Goal: Transaction & Acquisition: Subscribe to service/newsletter

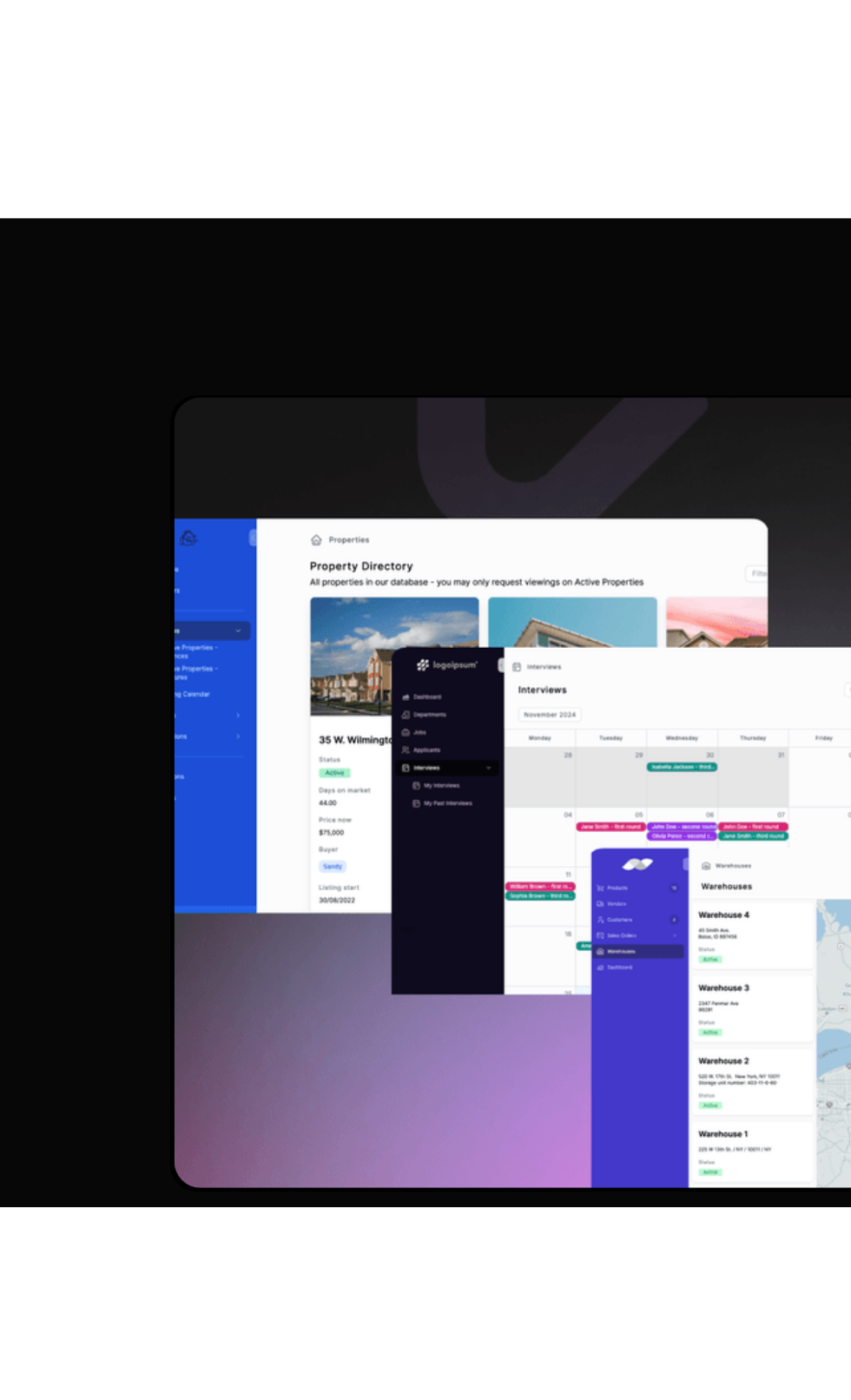
scroll to position [4056, 0]
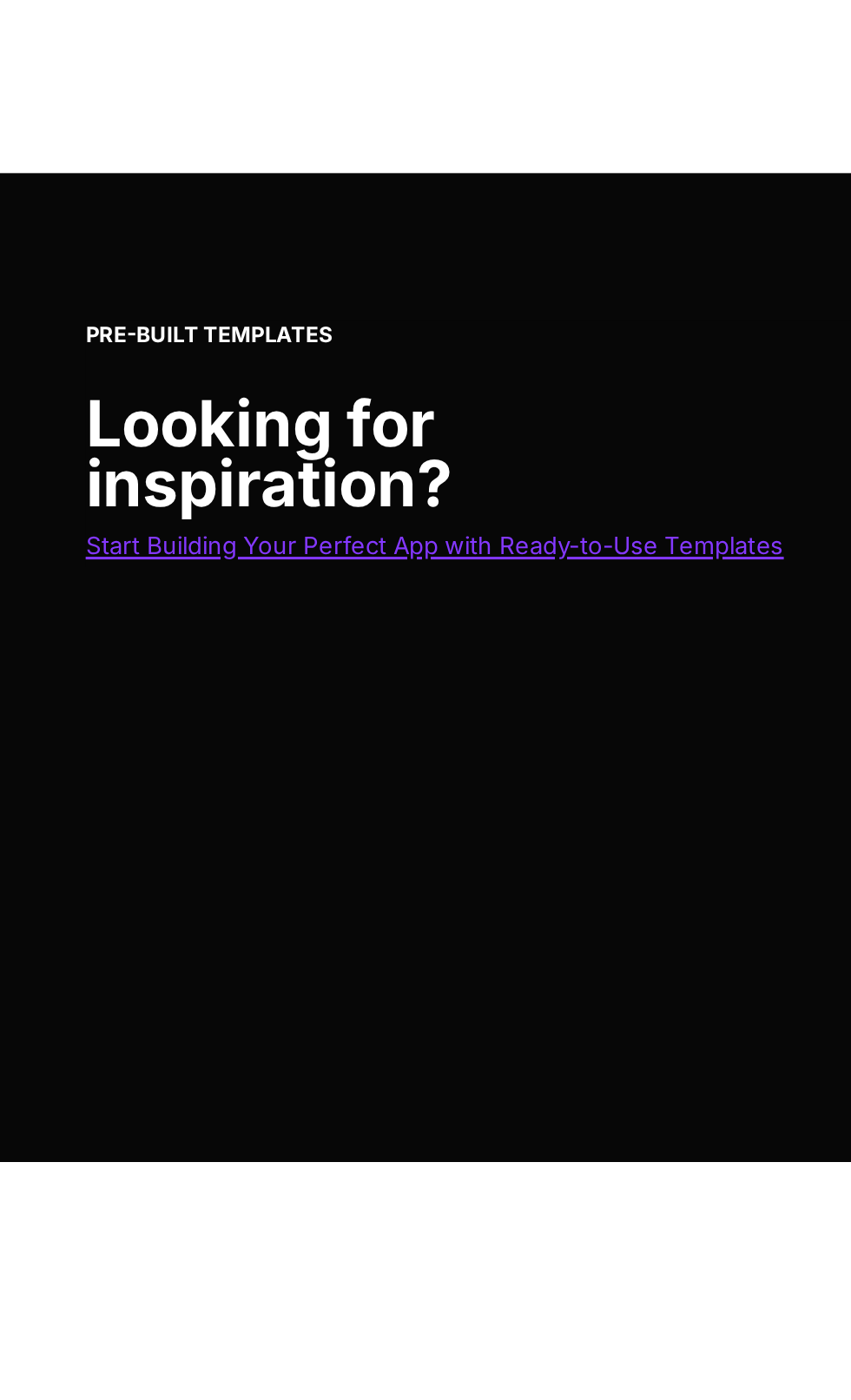
click at [247, 1123] on span "Start Building Your Perfect App with Ready-to-Use Templates" at bounding box center [193, 1125] width 312 height 12
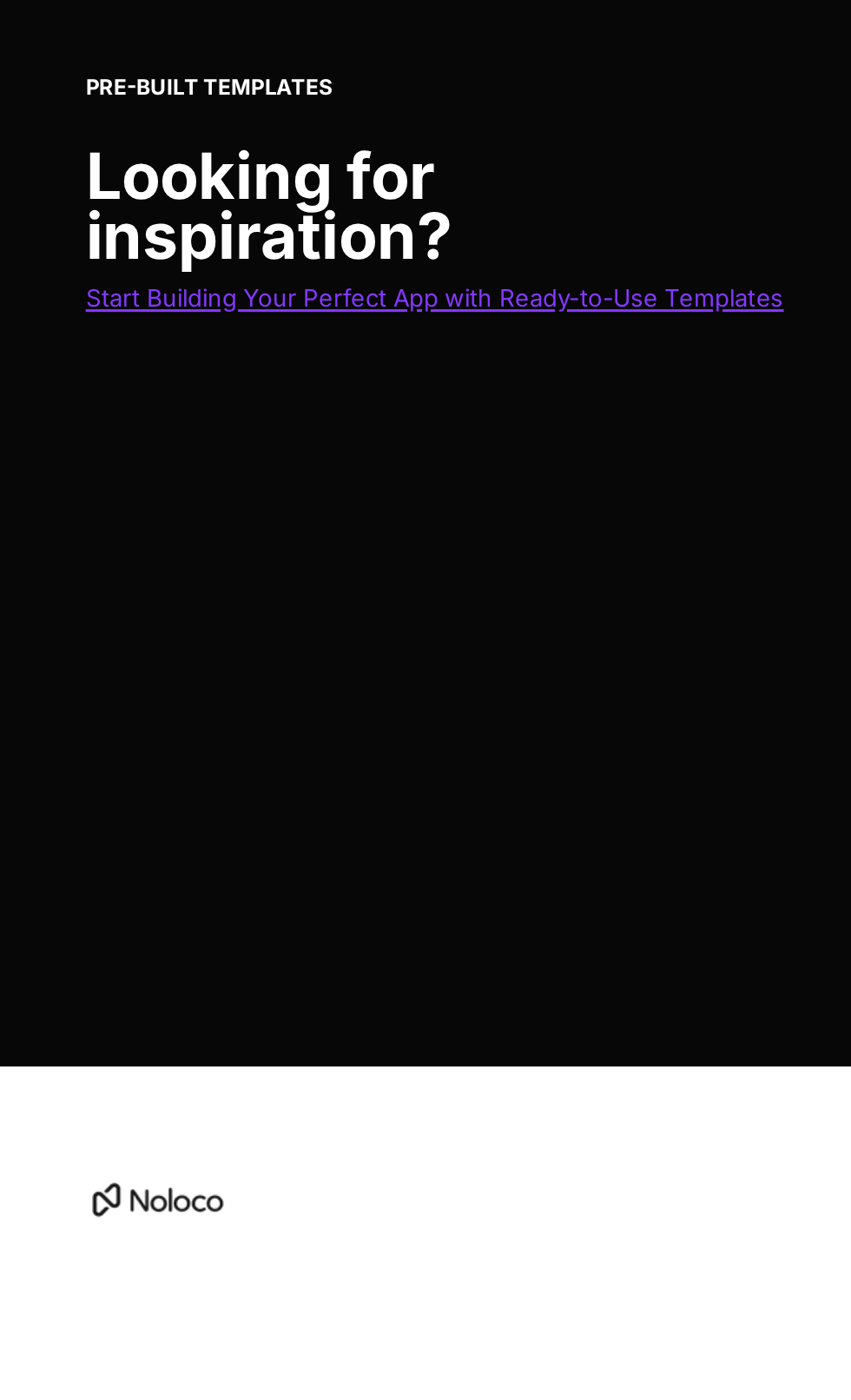
scroll to position [4218, 0]
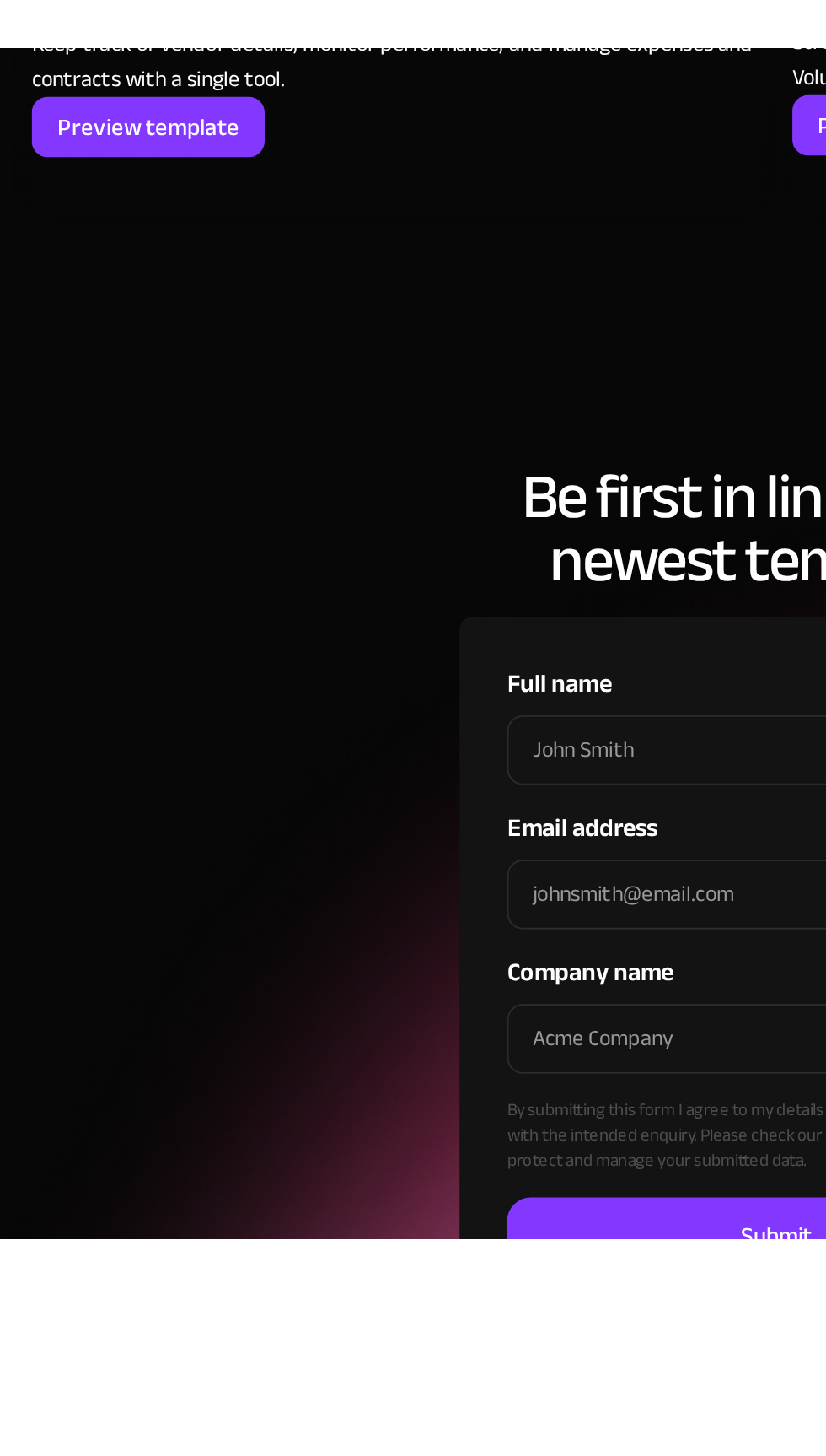
scroll to position [6785, 0]
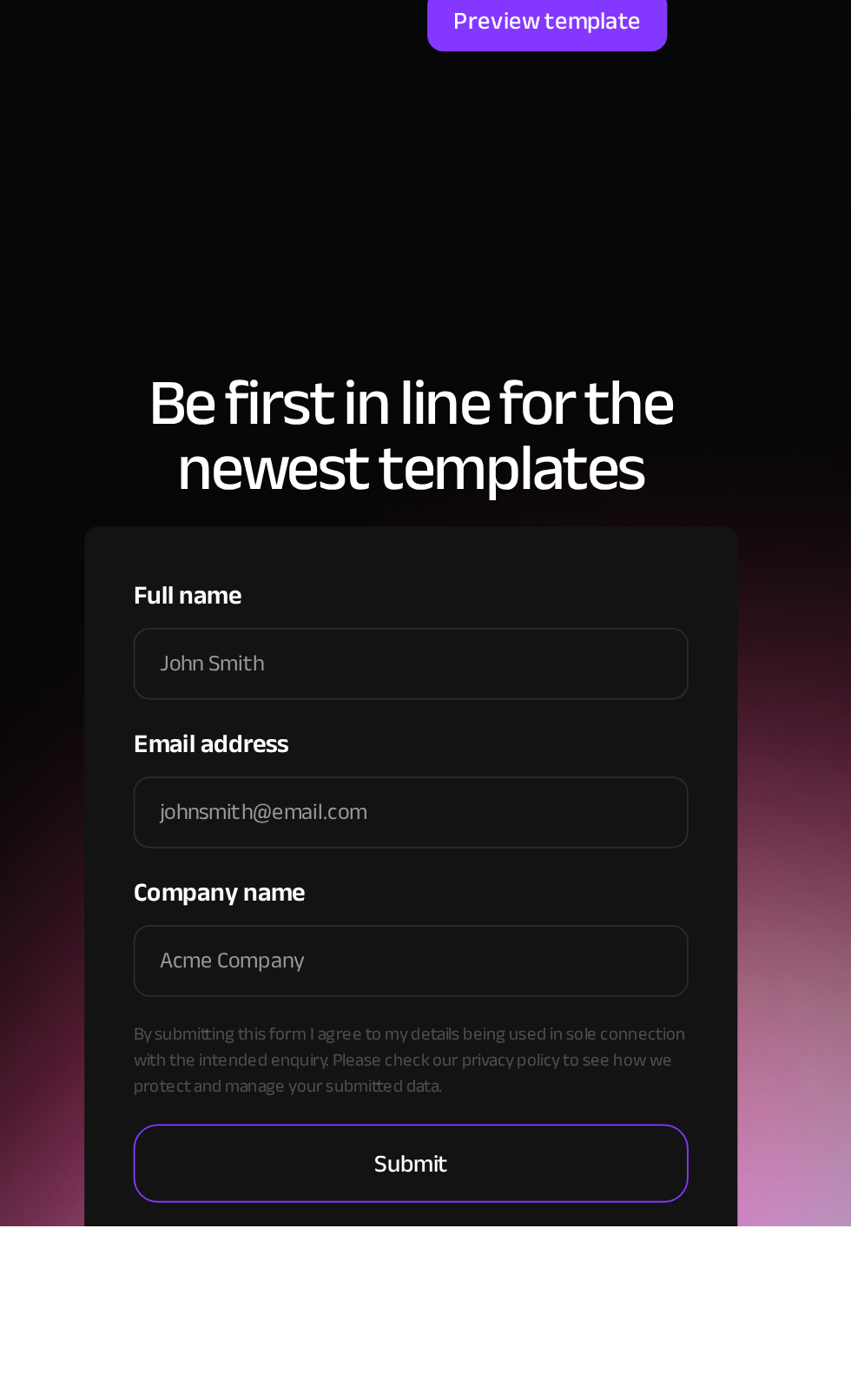
click at [383, 1347] on input "Submit" at bounding box center [426, 1367] width 296 height 41
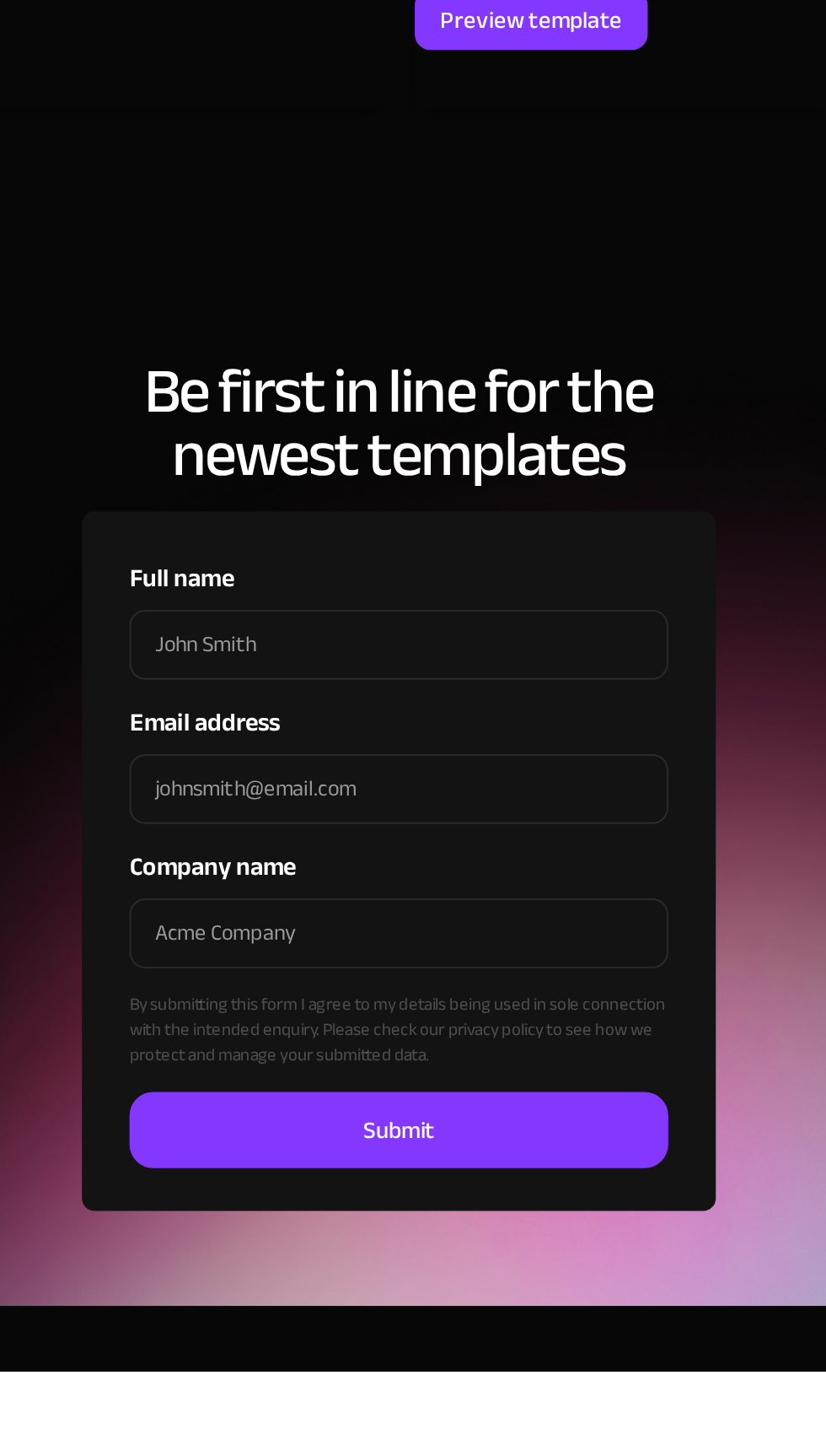
click at [358, 1101] on label "Email address" at bounding box center [413, 1111] width 287 height 21
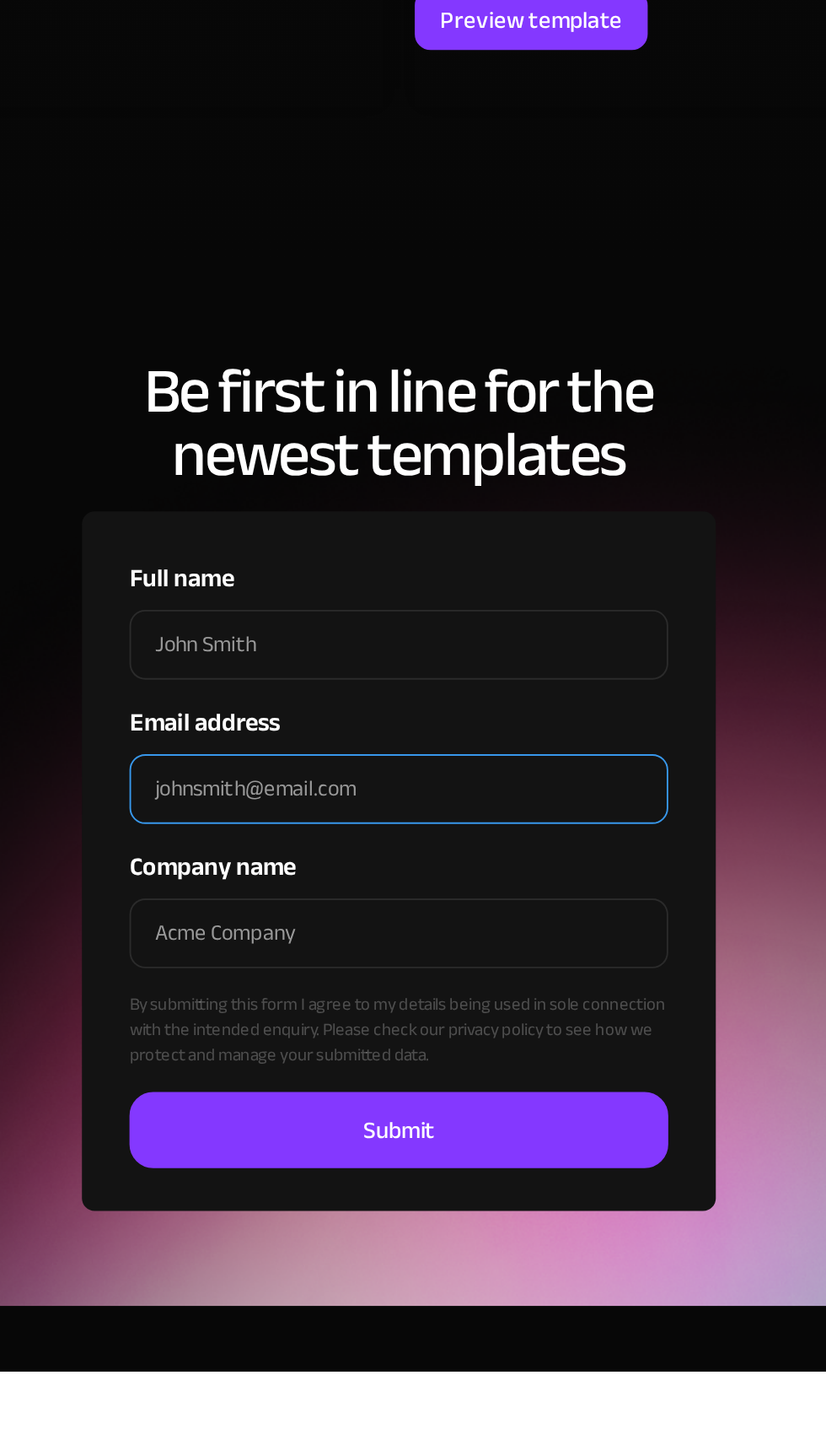
click at [358, 1128] on input "Email address" at bounding box center [413, 1146] width 287 height 37
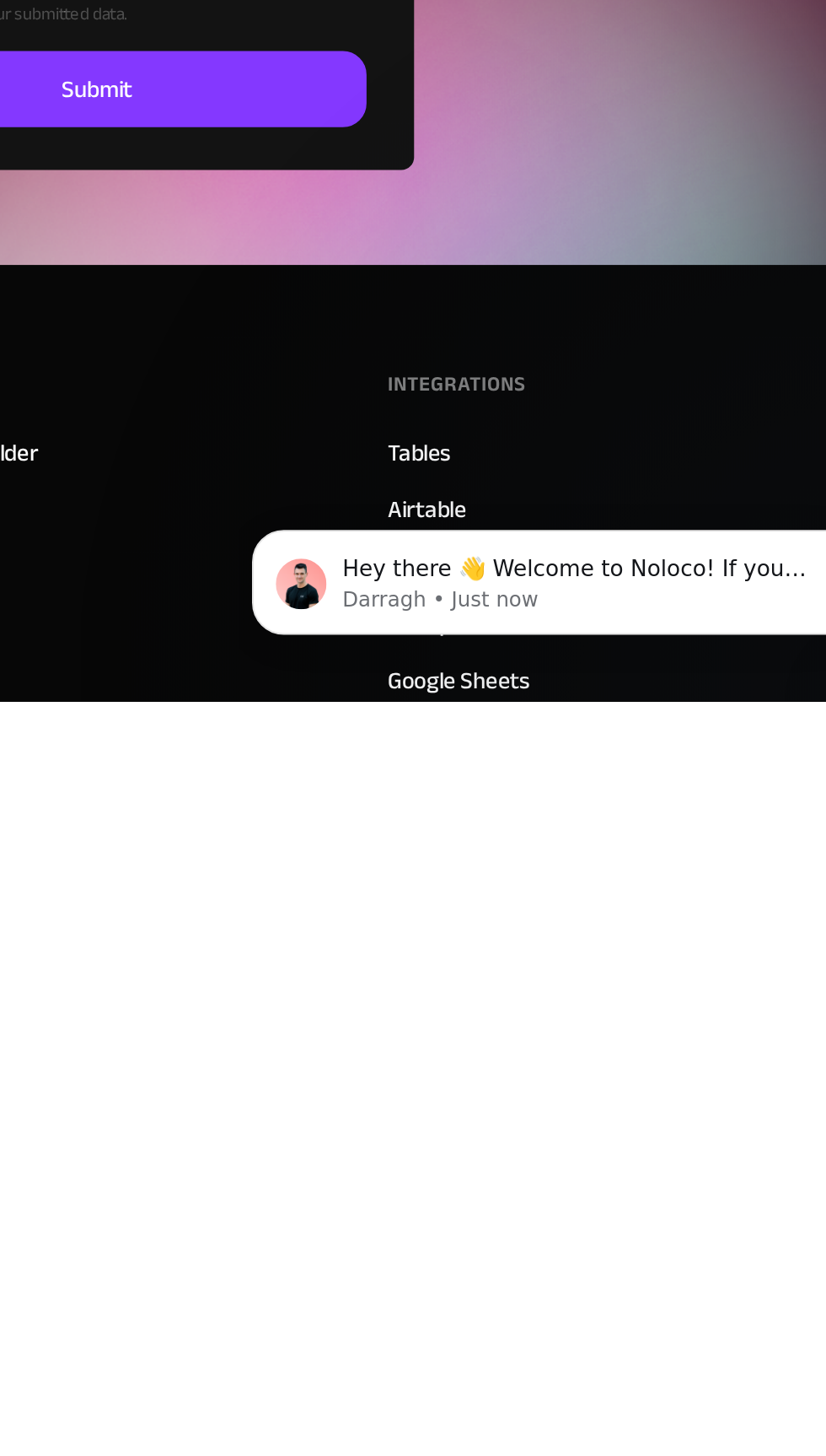
scroll to position [6983, 0]
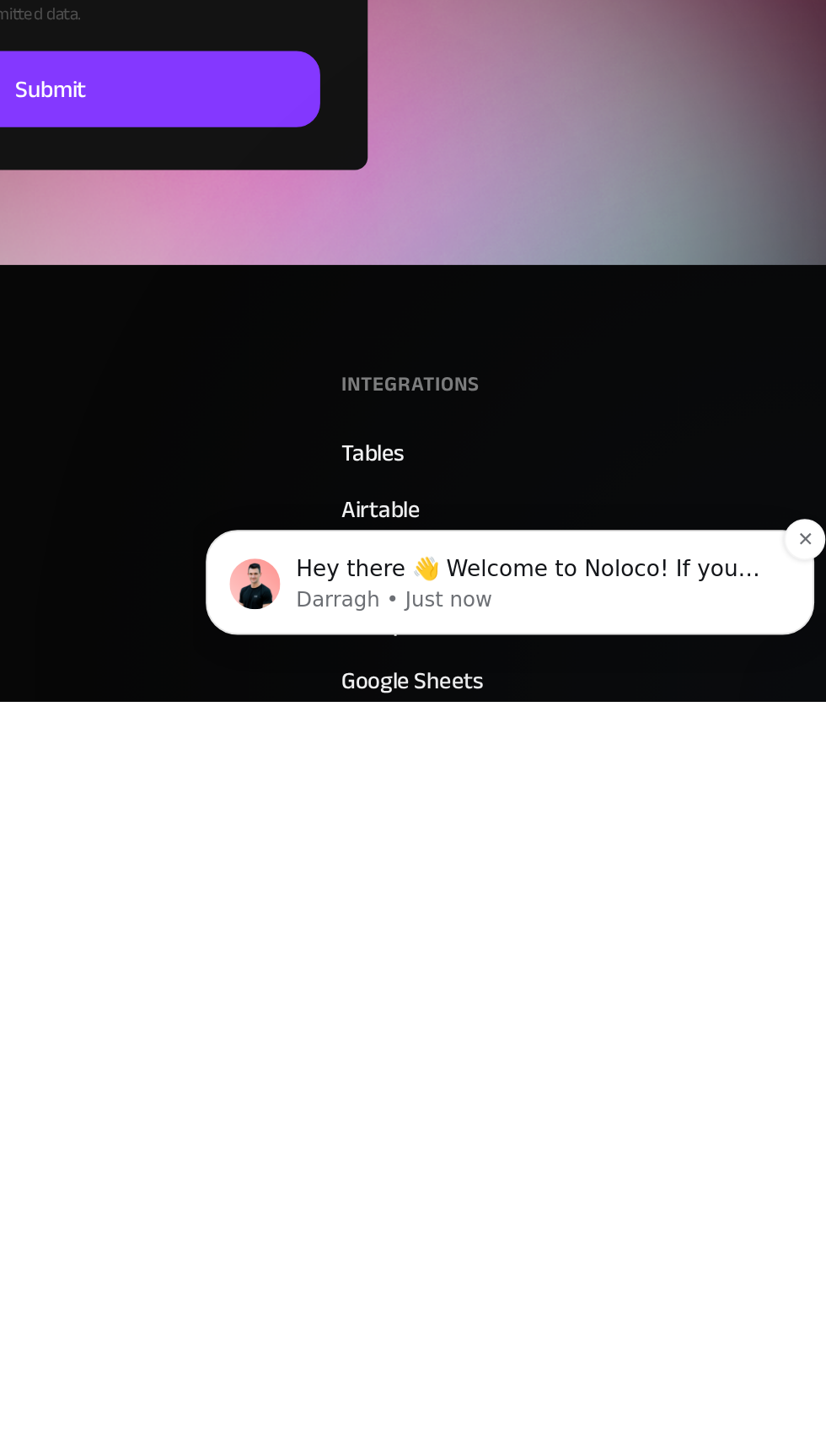
click at [256, 534] on p "Darragh • Just now" at bounding box center [375, 535] width 255 height 15
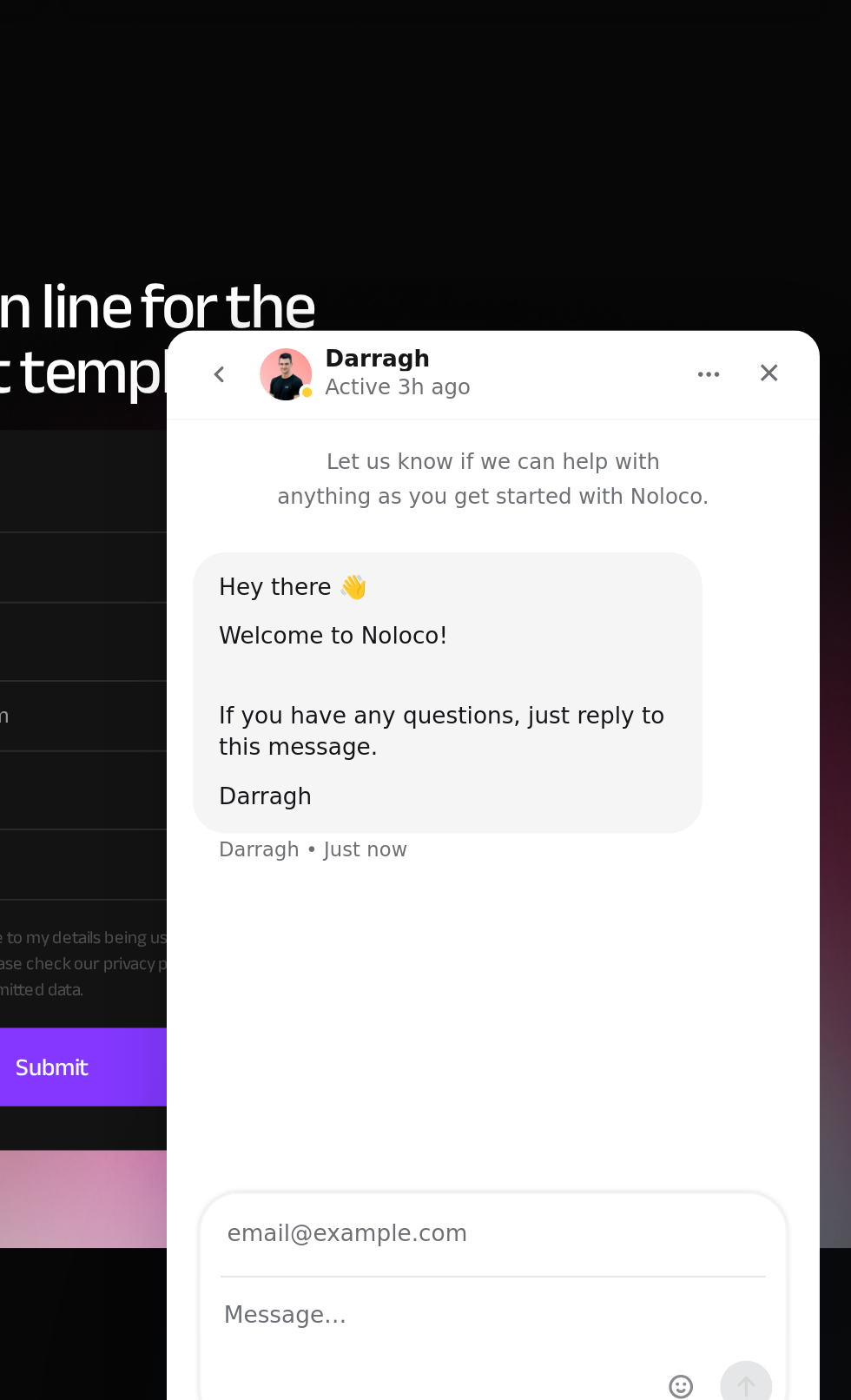
scroll to position [0, 0]
click at [477, 349] on div "Close" at bounding box center [486, 353] width 31 height 31
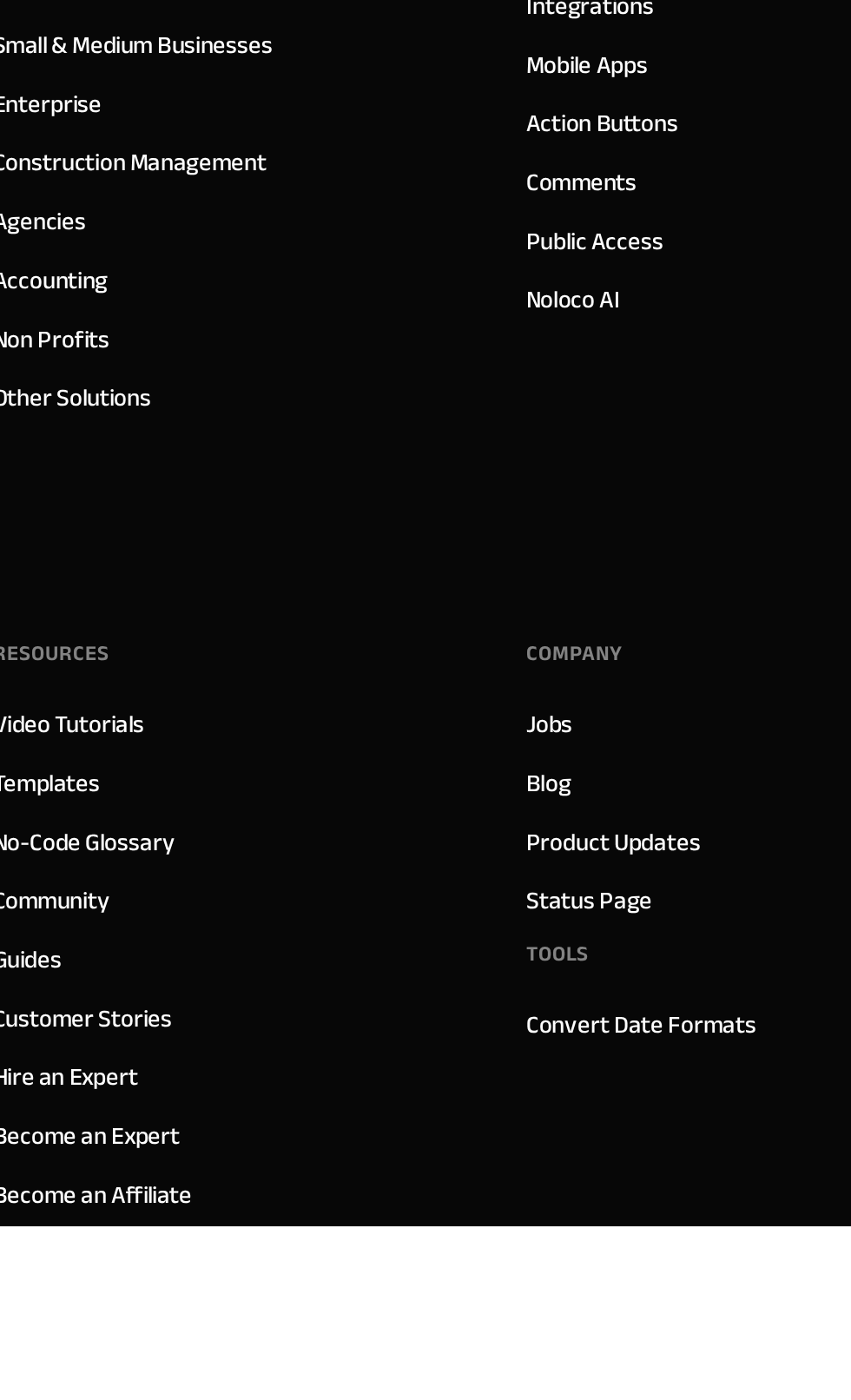
scroll to position [7959, 0]
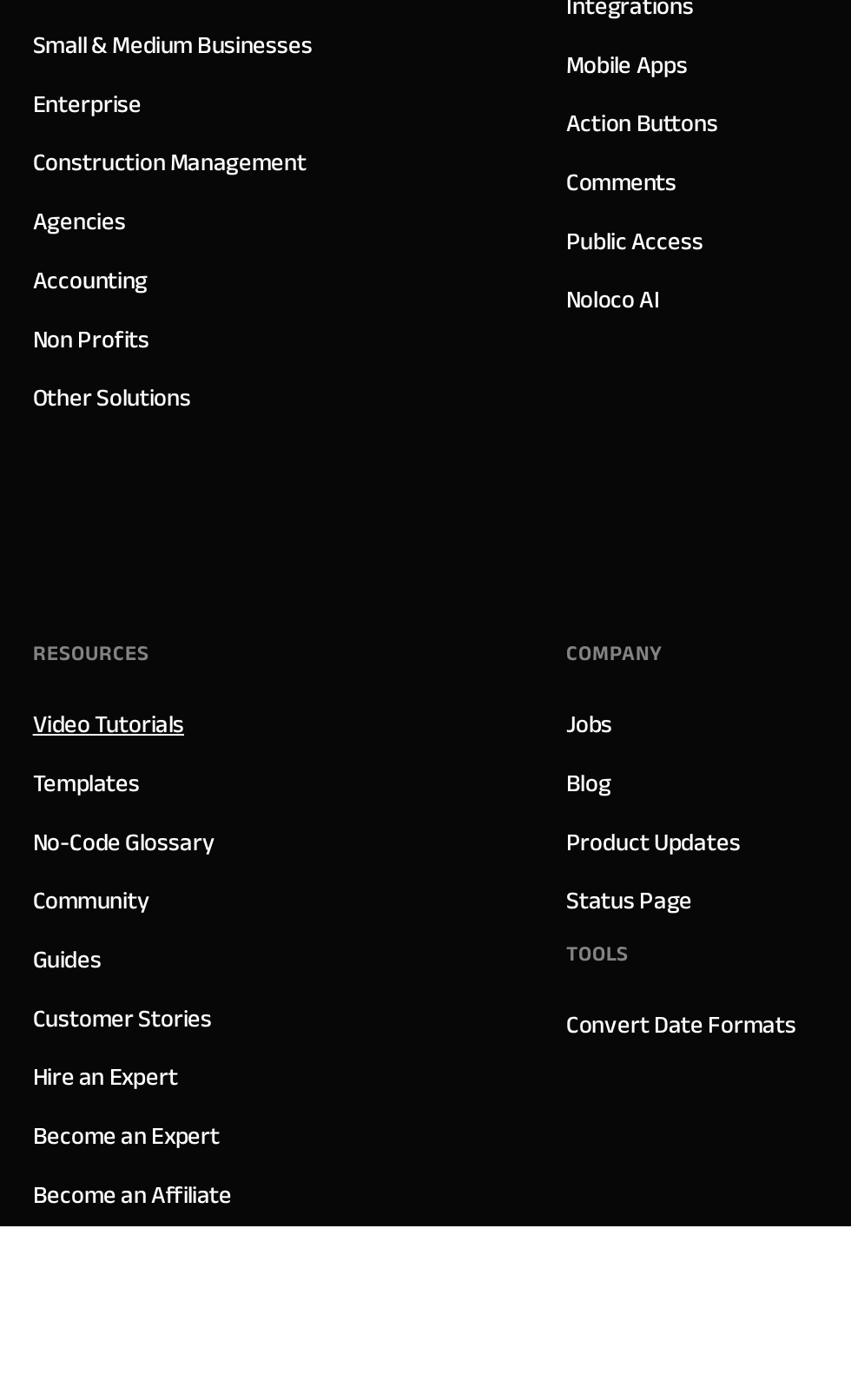
click at [38, 1122] on link "Video Tutorials" at bounding box center [58, 1133] width 81 height 23
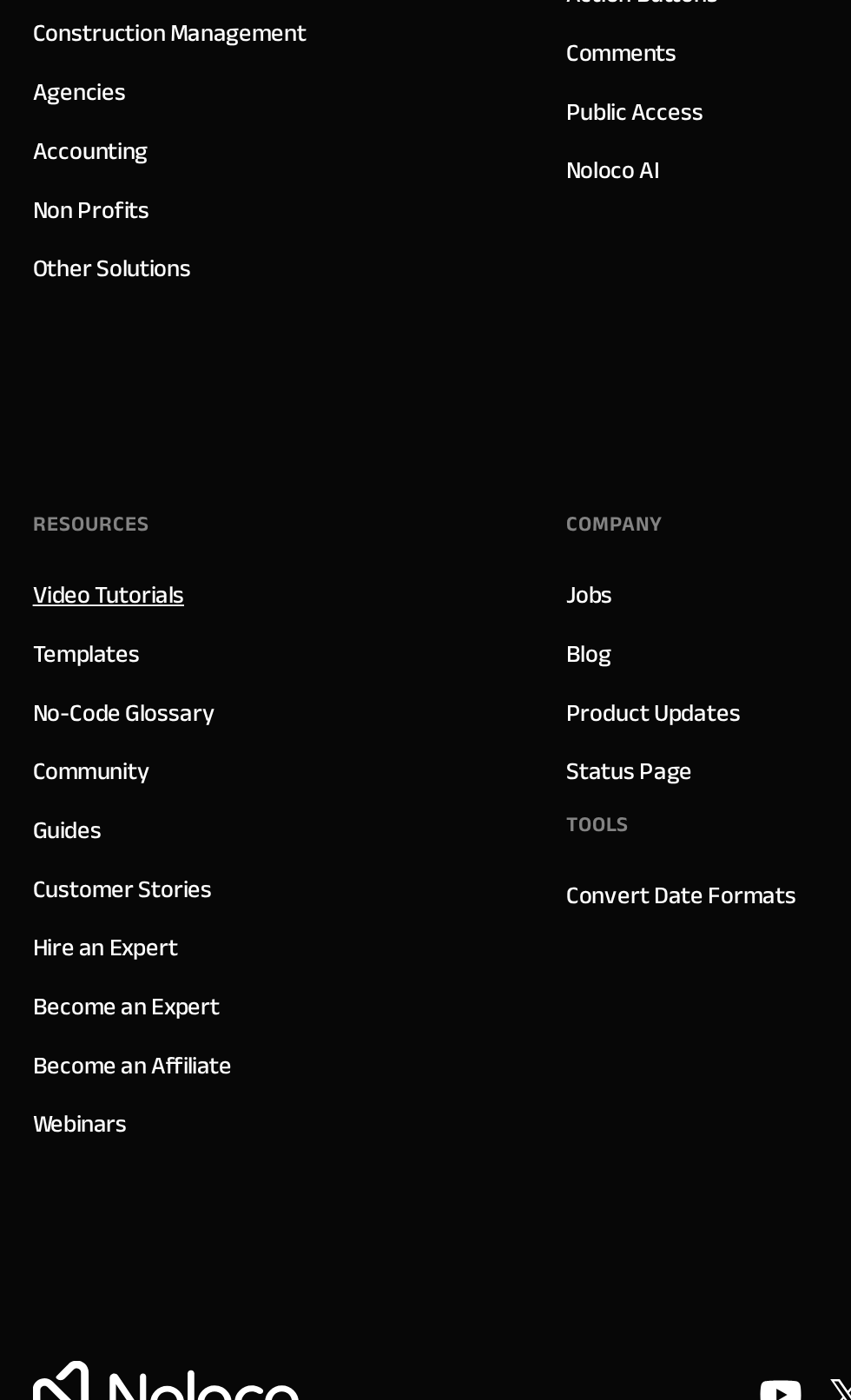
scroll to position [8122, 0]
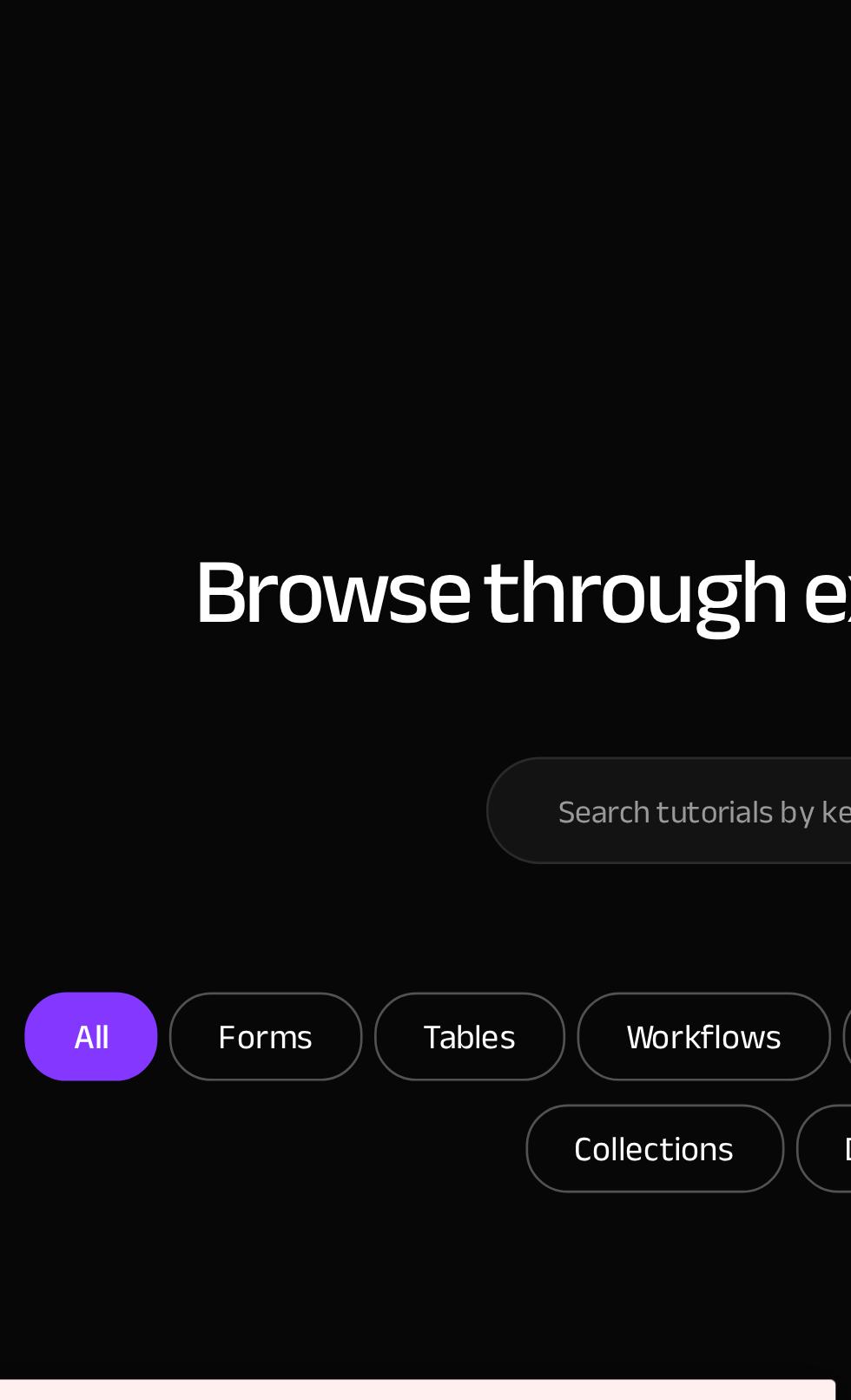
click at [139, 1223] on link "All" at bounding box center [139, 1234] width 50 height 33
click at [143, 1227] on link "All" at bounding box center [139, 1234] width 50 height 33
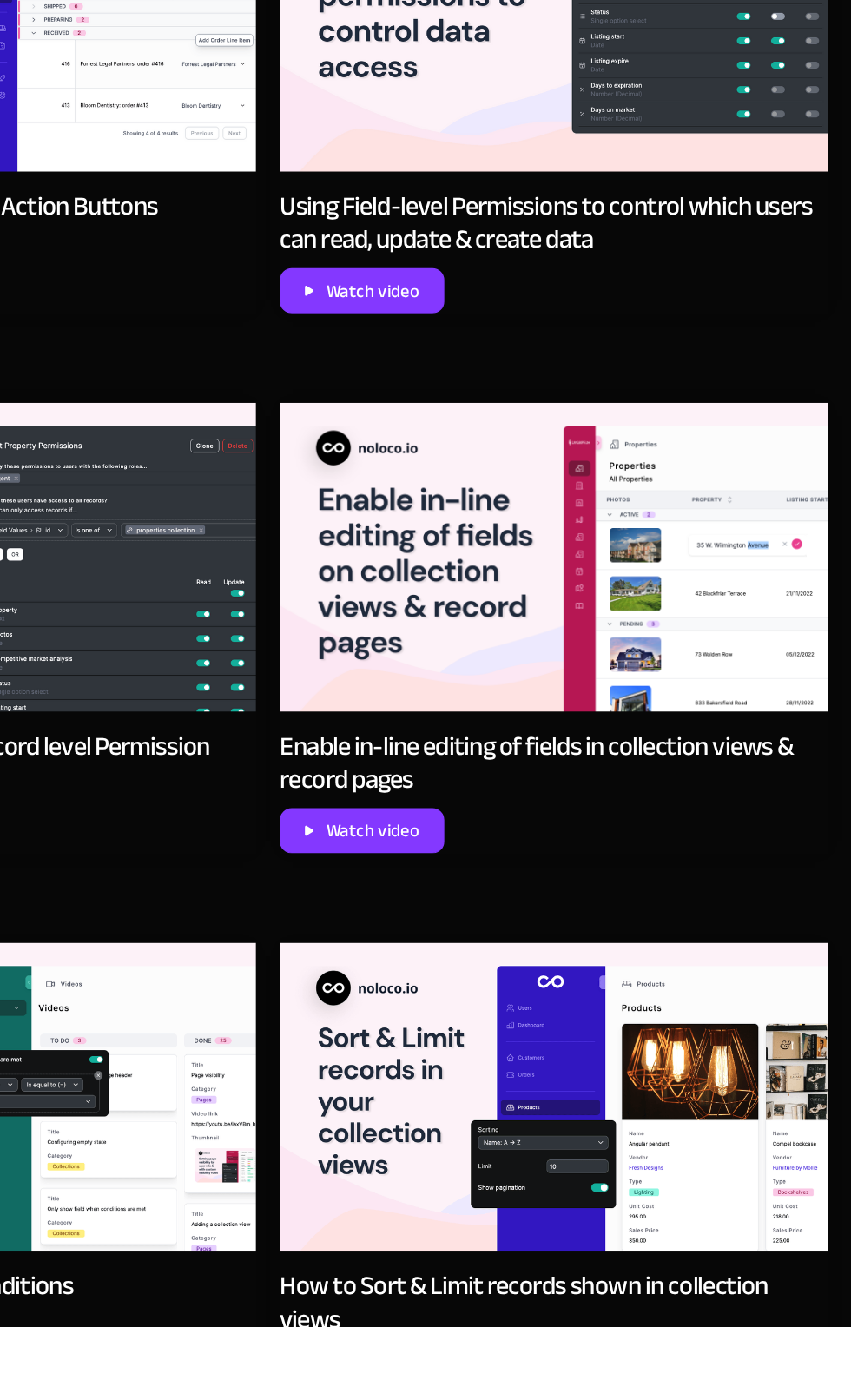
scroll to position [4403, 0]
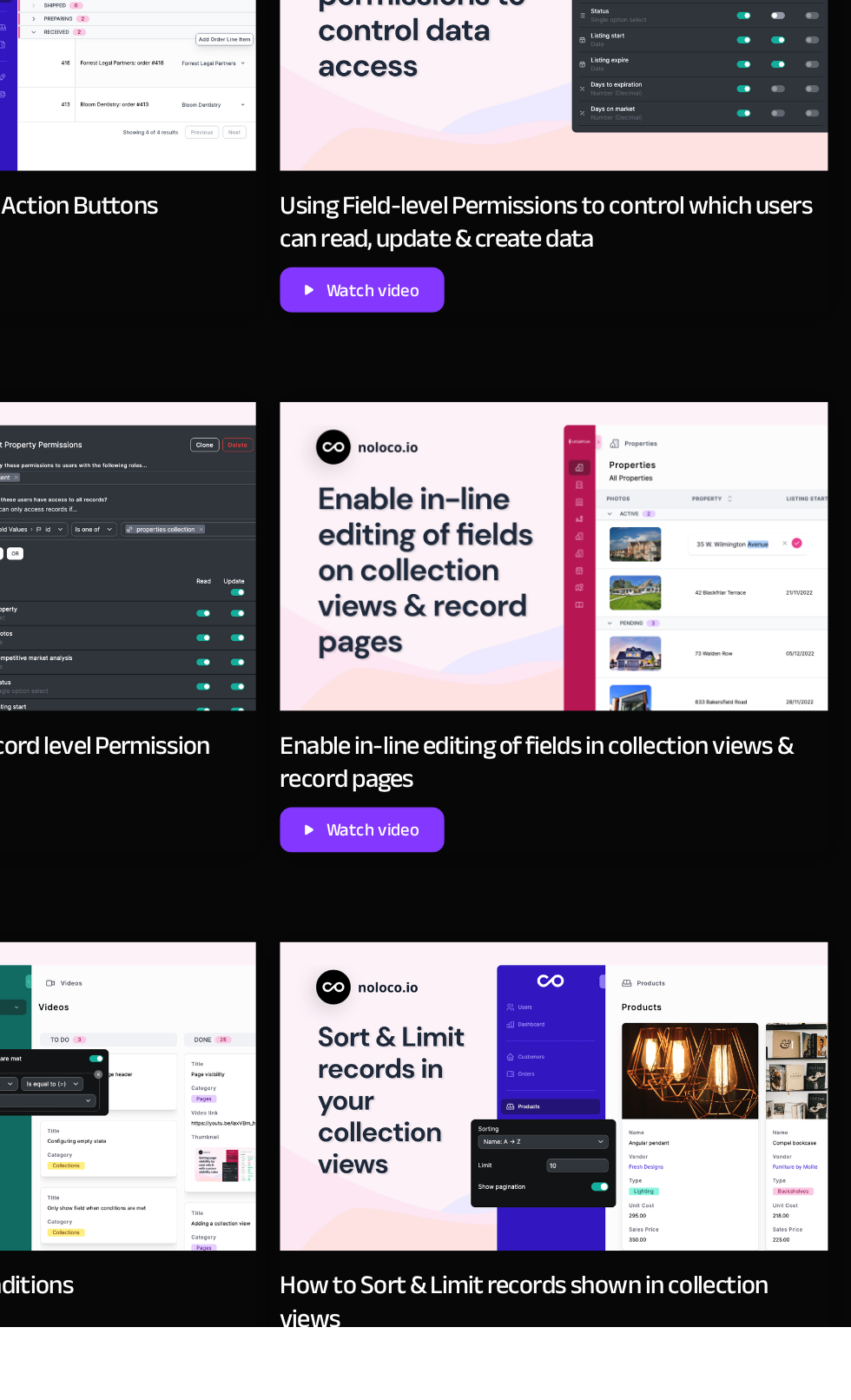
click at [651, 848] on img at bounding box center [634, 838] width 400 height 225
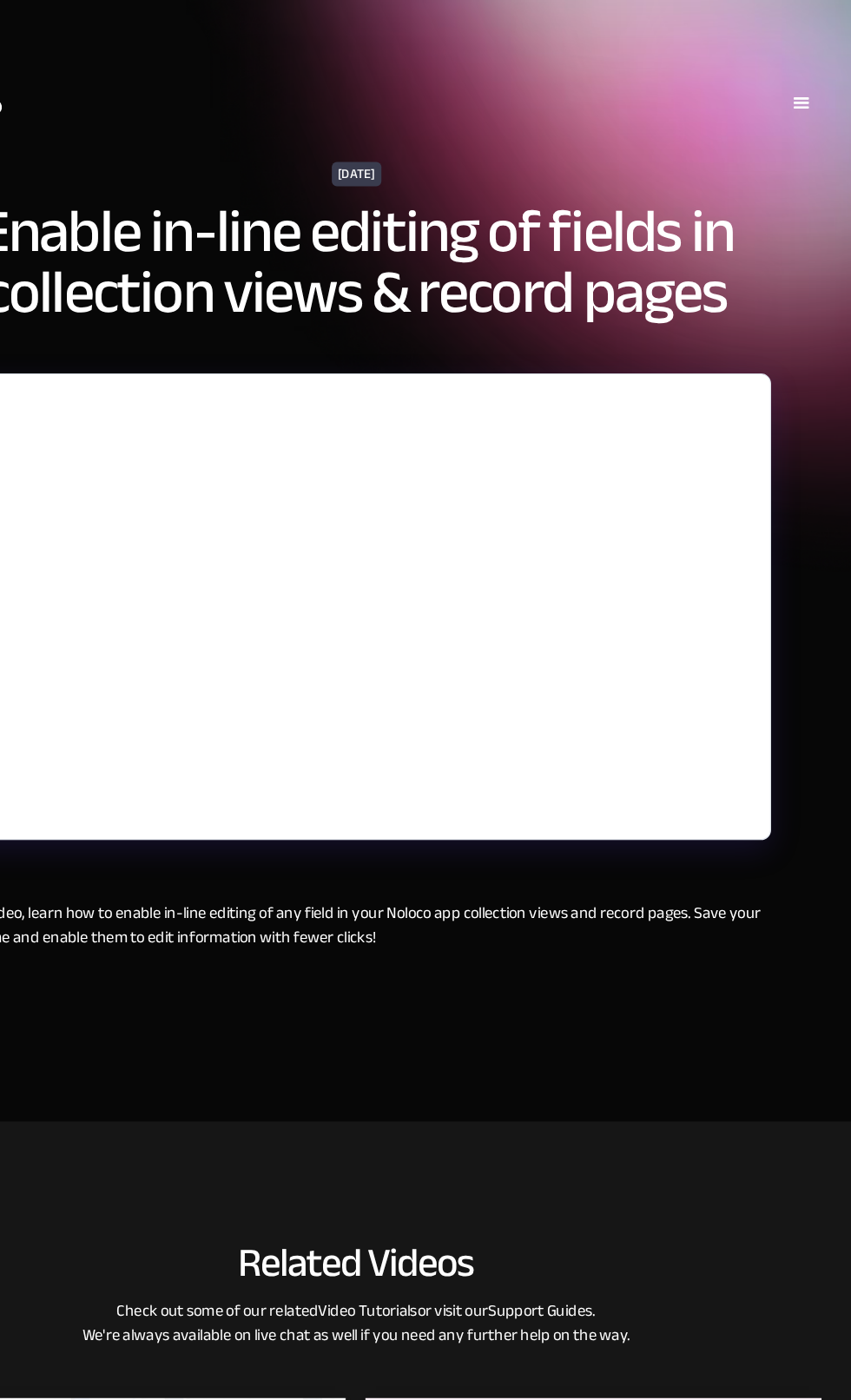
click at [797, 99] on div "menu" at bounding box center [808, 88] width 52 height 52
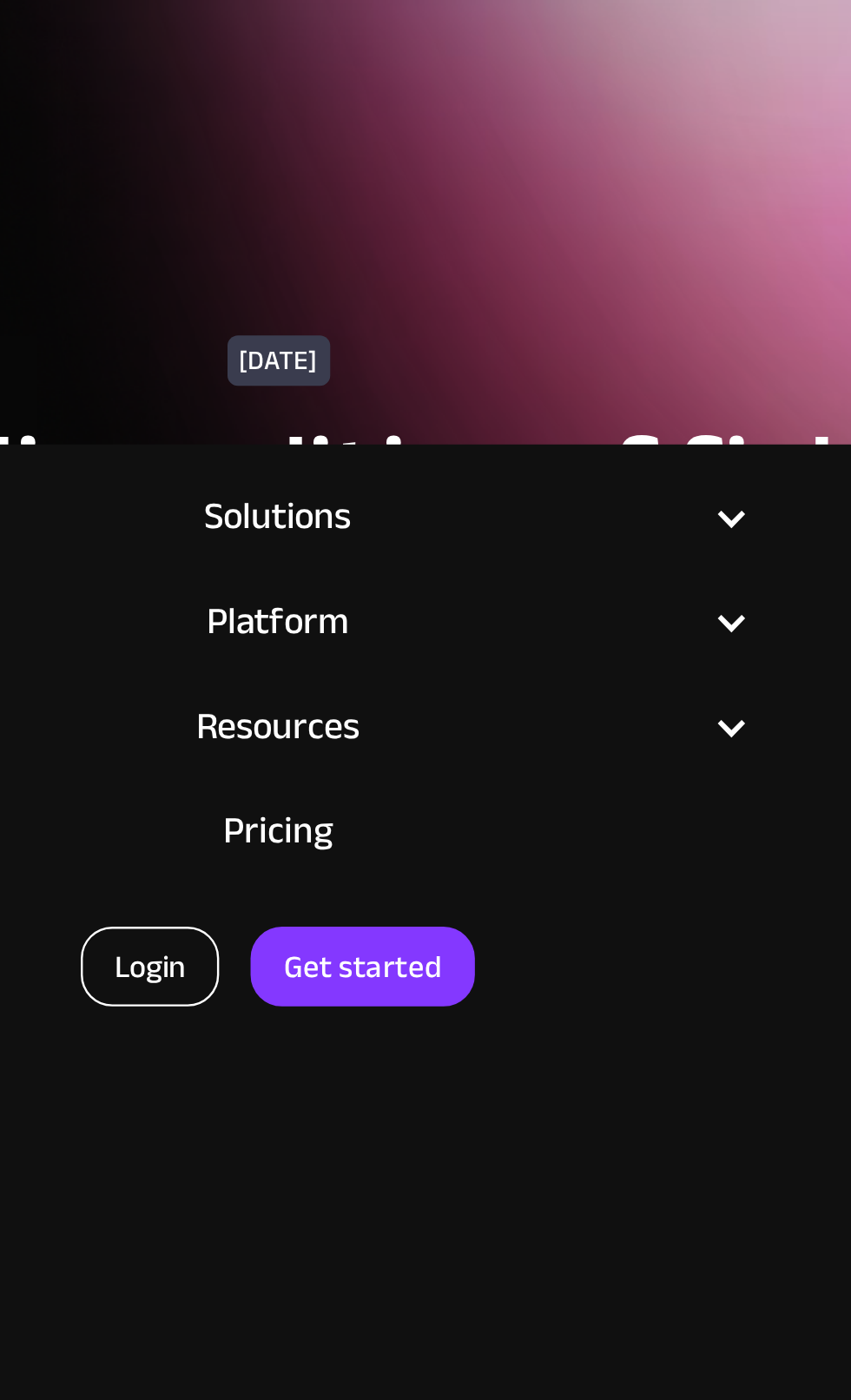
click at [359, 394] on link "Login" at bounding box center [372, 401] width 57 height 33
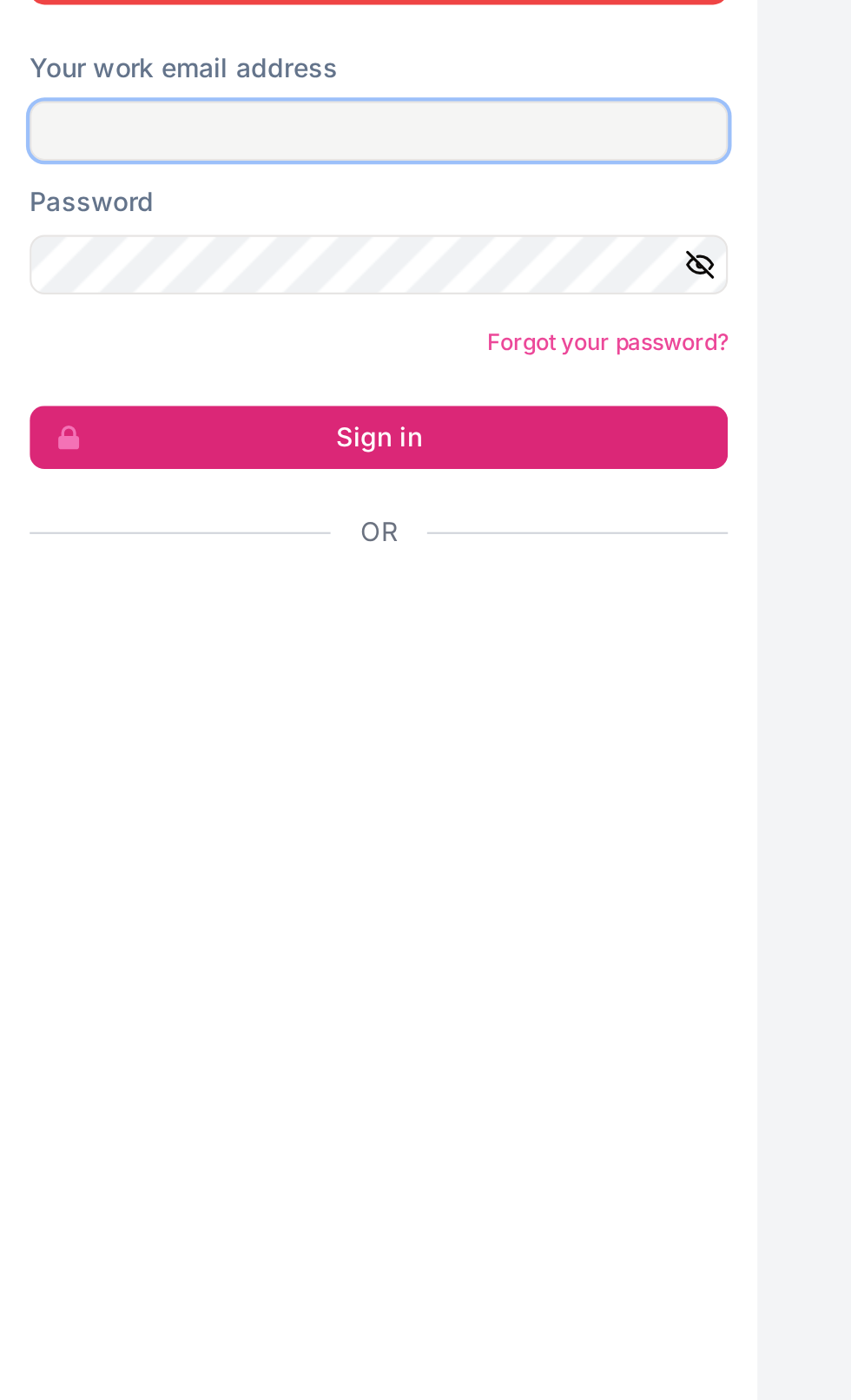
click at [67, 713] on input "Your work email address" at bounding box center [177, 699] width 327 height 28
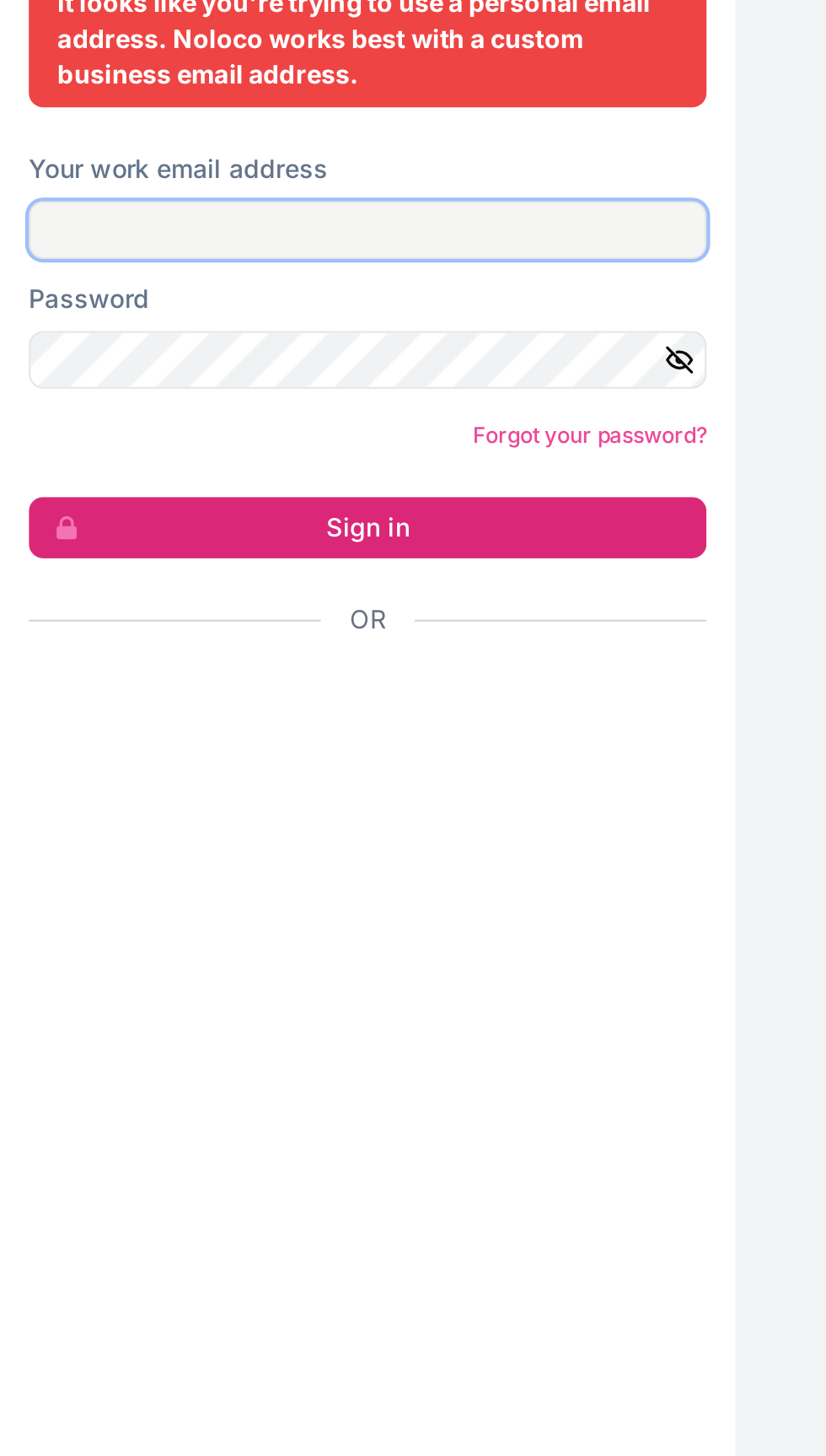
type input "mahditaak1984@jmaal.com"
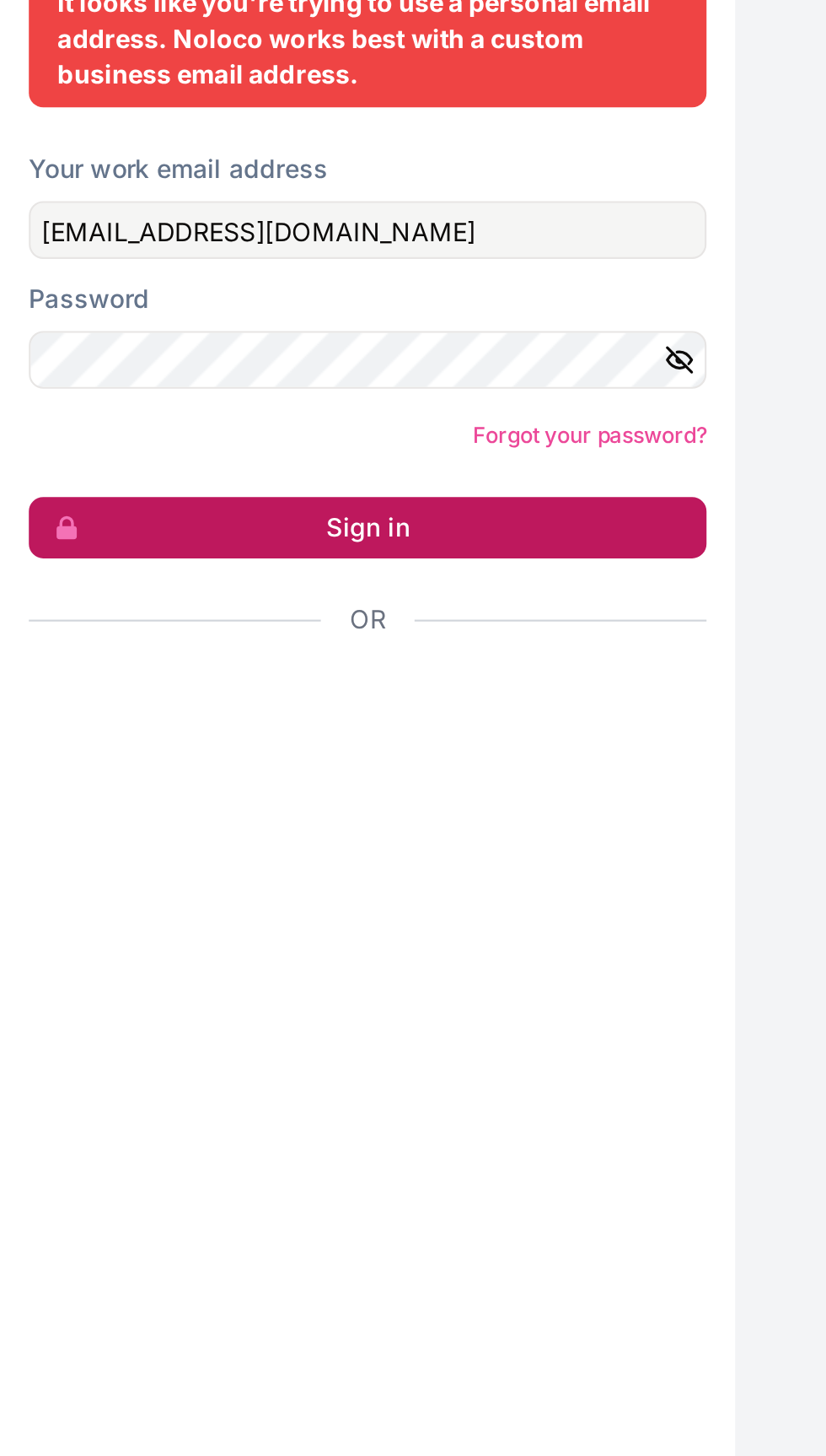
click at [115, 880] on button "Sign in" at bounding box center [172, 866] width 317 height 29
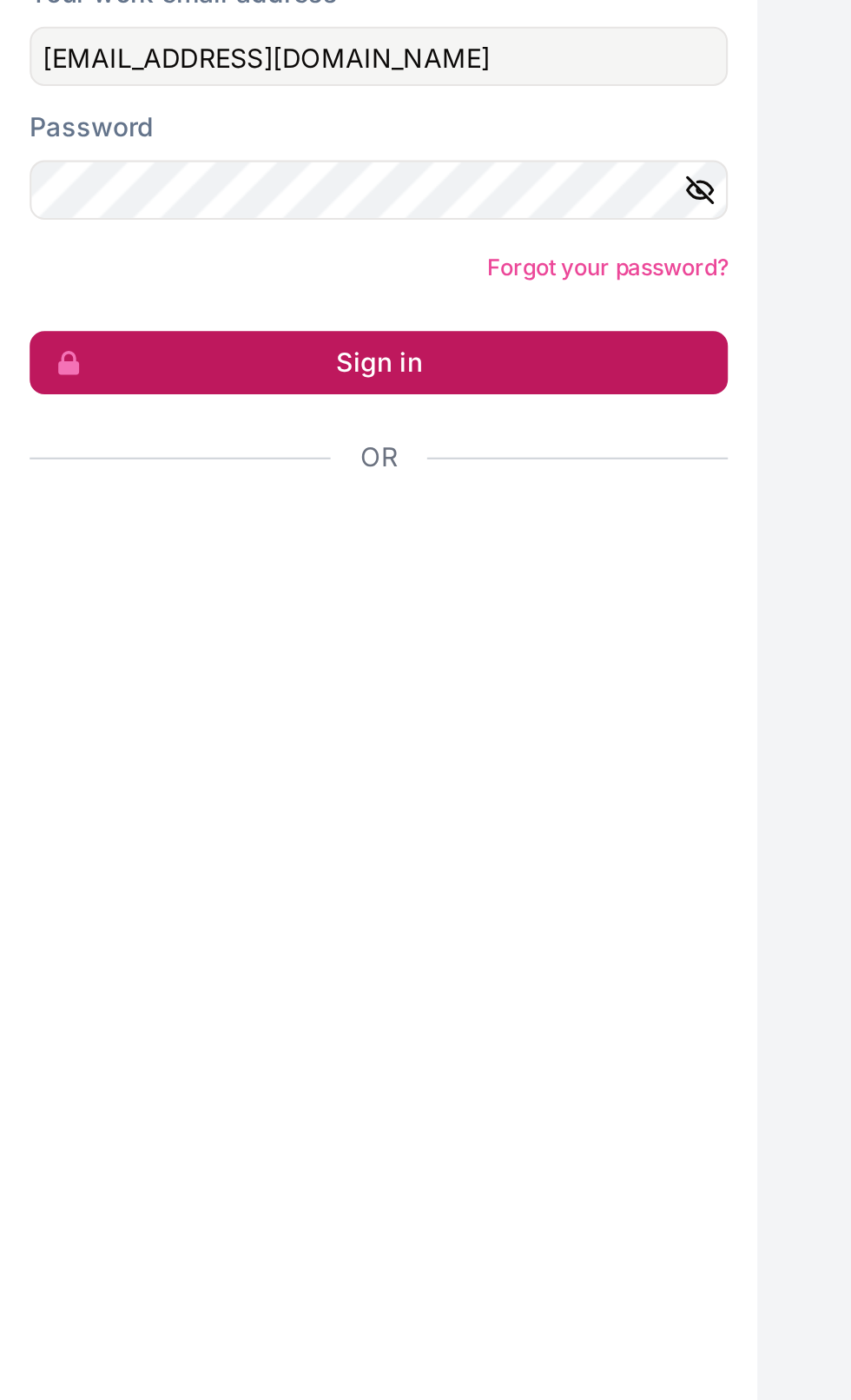
click at [117, 840] on button "Sign in" at bounding box center [177, 825] width 327 height 29
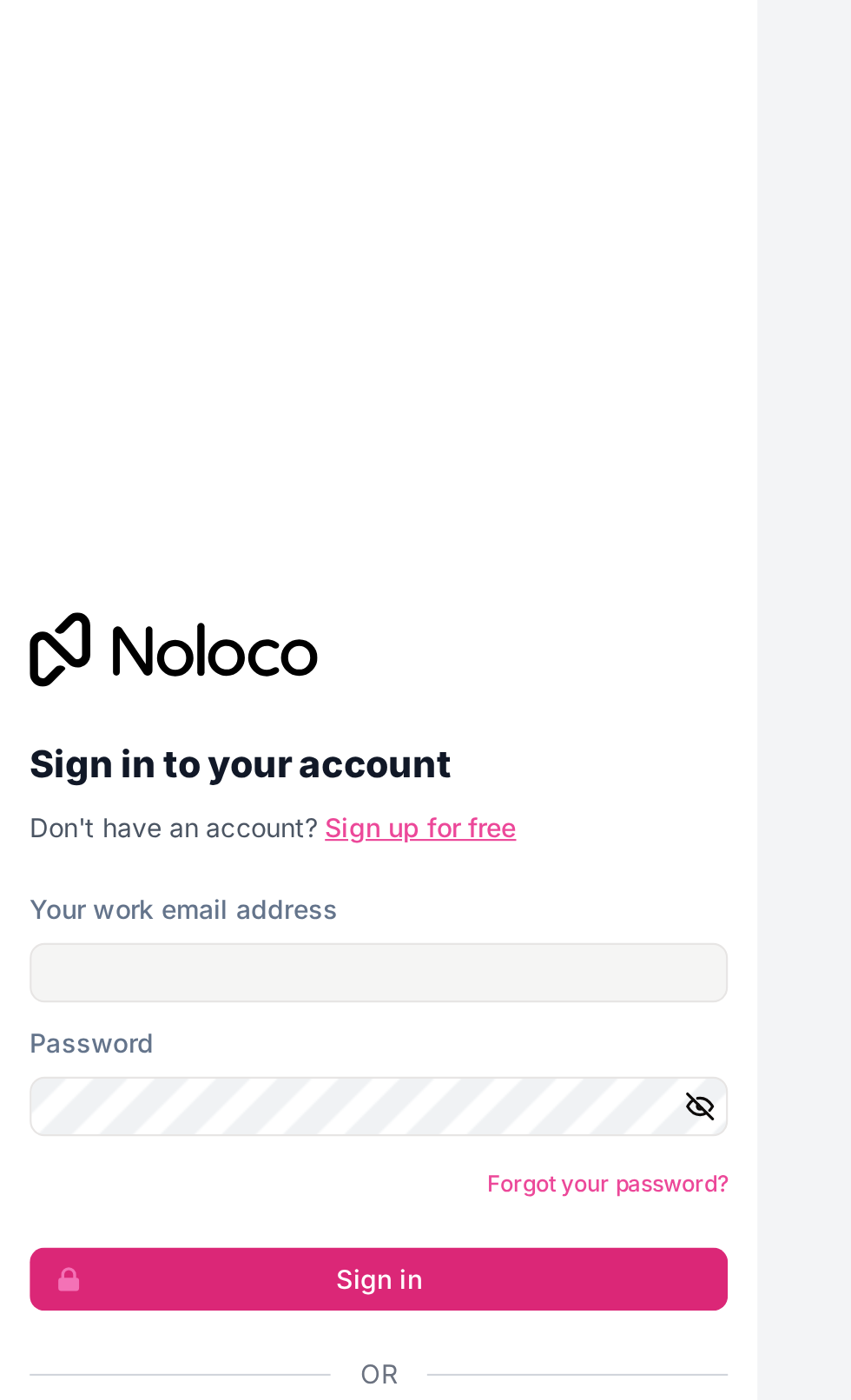
click at [205, 595] on link "Sign up for free" at bounding box center [196, 588] width 89 height 15
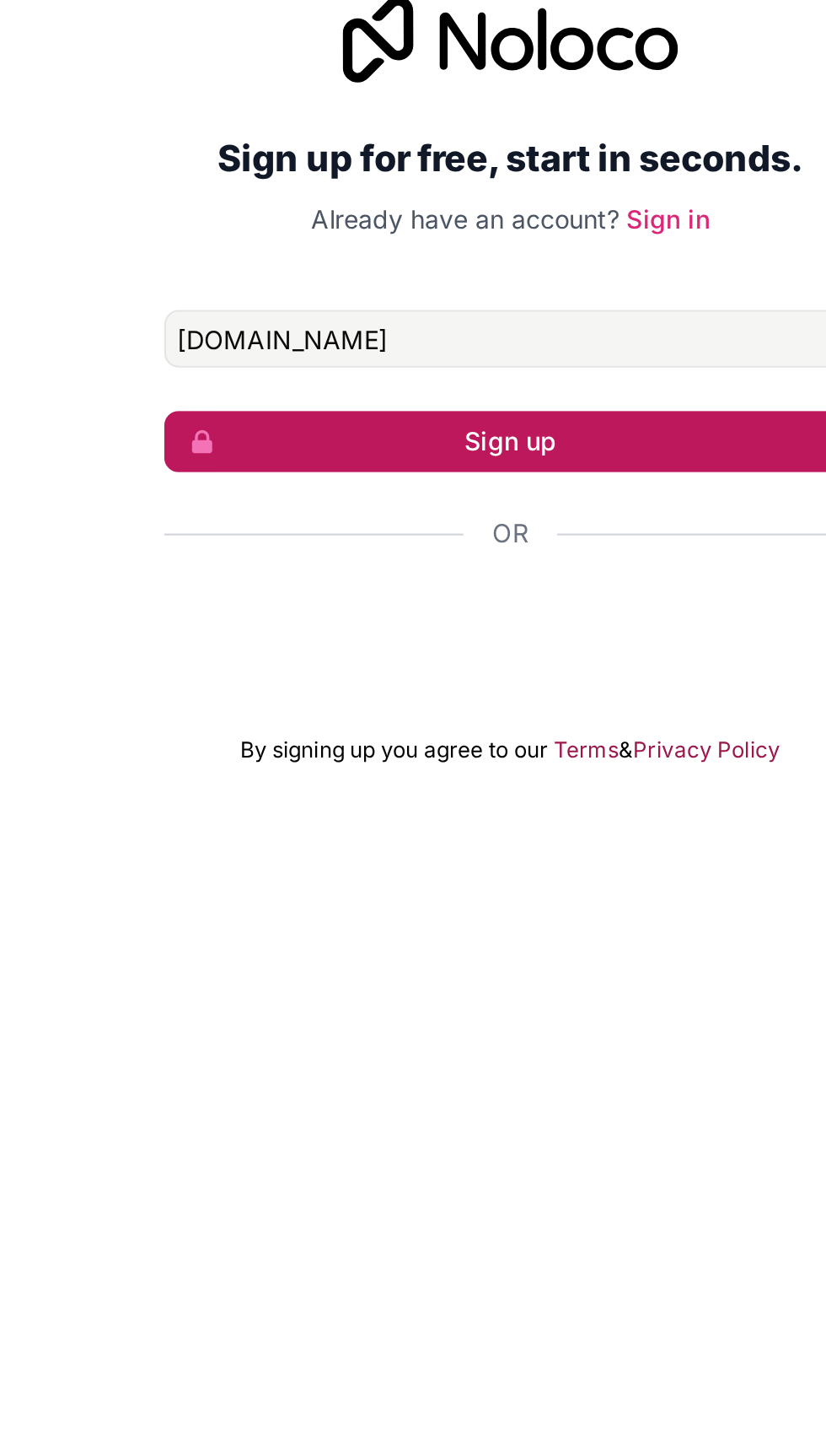
type input "ettvcmhtffdd.com"
click at [292, 771] on button "Sign up" at bounding box center [413, 757] width 324 height 29
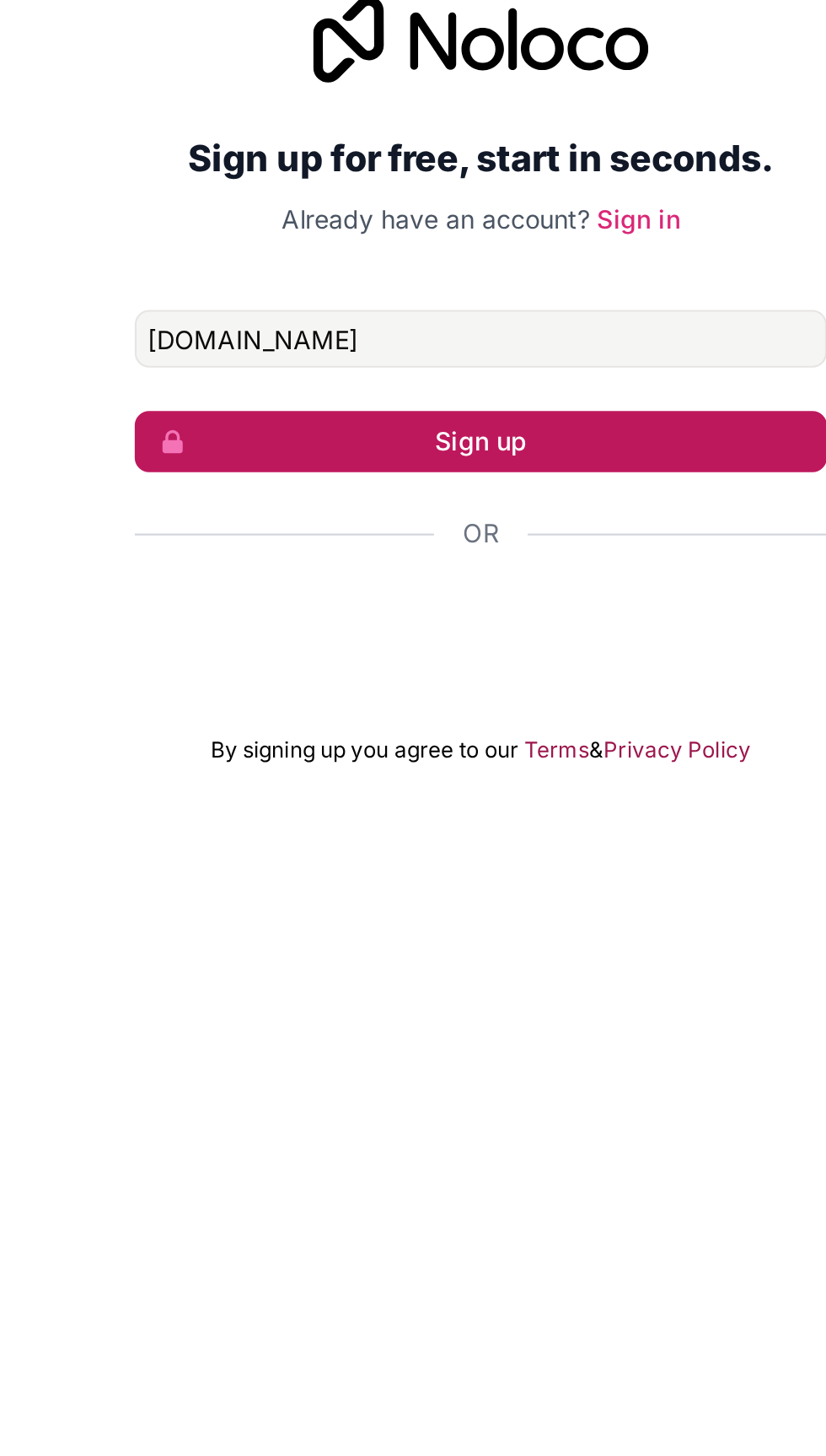
click at [450, 771] on button "Sign up" at bounding box center [413, 757] width 324 height 29
